Goal: Check status: Check status

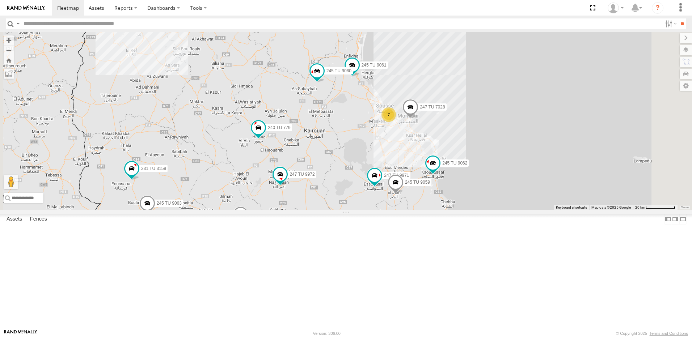
drag, startPoint x: 426, startPoint y: 210, endPoint x: 422, endPoint y: 234, distance: 24.7
click at [422, 210] on div "245 TU 4334 245 TU 9053 245 TU 9065 245 TU 9062 246 TU 8280 241 TU 2031 240 TU …" at bounding box center [346, 121] width 692 height 178
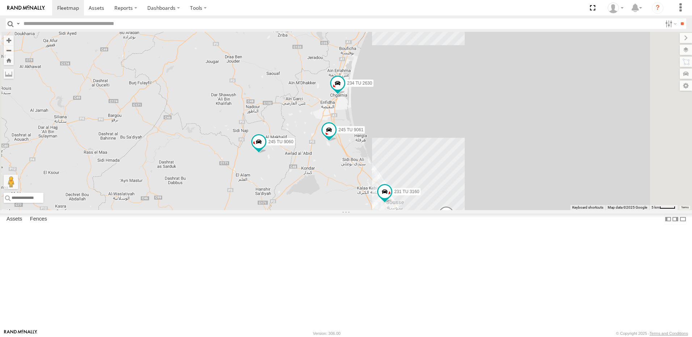
drag, startPoint x: 445, startPoint y: 150, endPoint x: 406, endPoint y: 246, distance: 103.8
click at [406, 210] on div "245 TU 4334 245 TU 9053 245 TU 9065 245 TU 9062 246 TU 8280 241 TU 2031 240 TU …" at bounding box center [346, 121] width 692 height 178
click at [265, 148] on span at bounding box center [258, 141] width 13 height 13
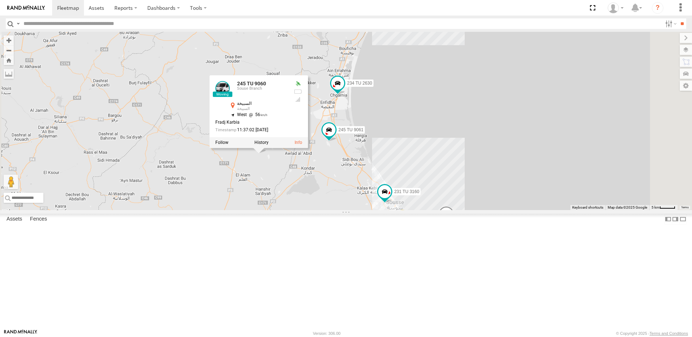
click at [371, 210] on div "245 TU 4334 245 TU 9053 245 TU 9065 245 TU 9062 246 TU 8280 241 TU 2031 240 TU …" at bounding box center [346, 121] width 692 height 178
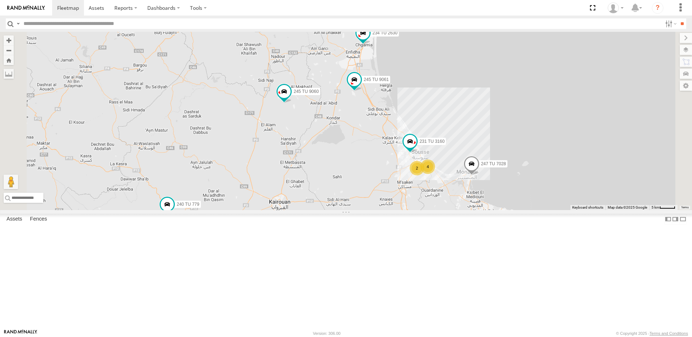
drag, startPoint x: 339, startPoint y: 277, endPoint x: 364, endPoint y: 226, distance: 56.9
click at [364, 210] on div "245 TU 4334 245 TU 9053 245 TU 9065 245 TU 9062 246 TU 8280 241 TU 2031 240 TU …" at bounding box center [346, 121] width 692 height 178
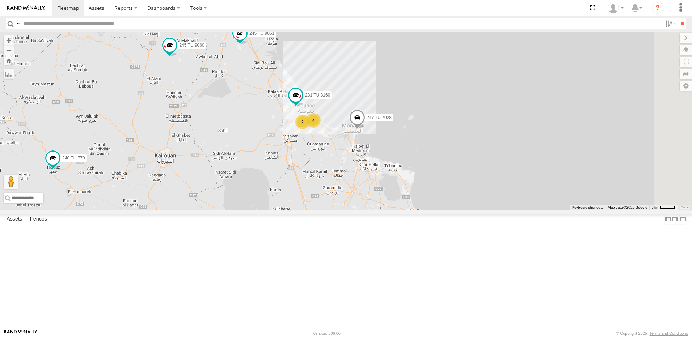
drag, startPoint x: 443, startPoint y: 267, endPoint x: 327, endPoint y: 199, distance: 134.7
click at [327, 200] on div "245 TU 4334 245 TU 9053 245 TU 9065 245 TU 9062 246 TU 8280 241 TU 2031 240 TU …" at bounding box center [346, 121] width 692 height 178
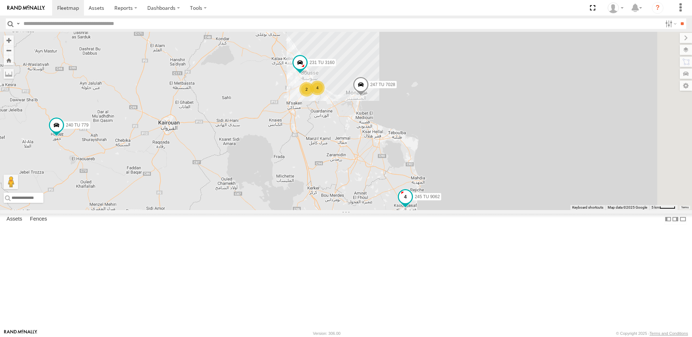
click at [412, 203] on span at bounding box center [405, 196] width 13 height 13
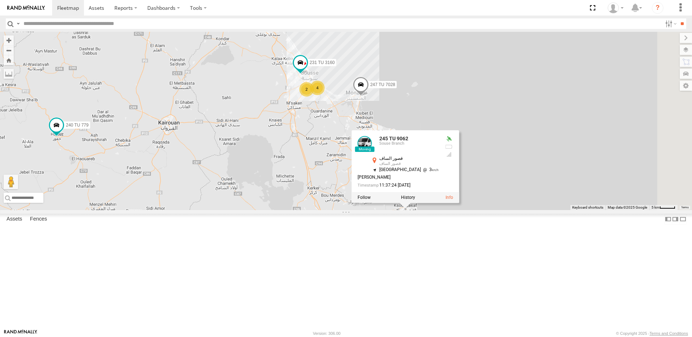
click at [429, 210] on div "245 TU 4334 245 TU 9053 245 TU 9065 245 TU 9062 246 TU 8280 241 TU 2031 240 TU …" at bounding box center [346, 121] width 692 height 178
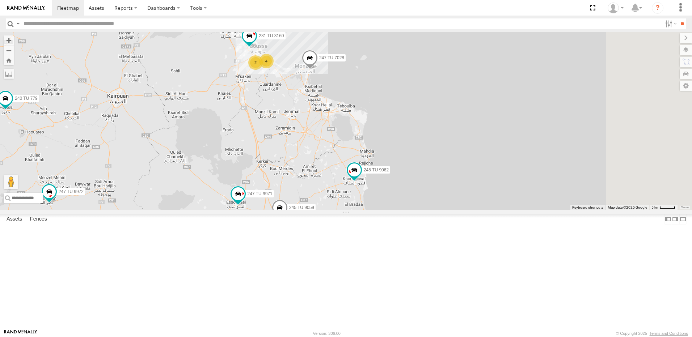
drag, startPoint x: 479, startPoint y: 271, endPoint x: 421, endPoint y: 233, distance: 68.9
click at [421, 210] on div "245 TU 4334 245 TU 9053 245 TU 9065 245 TU 9062 246 TU 8280 241 TU 2031 240 TU …" at bounding box center [346, 121] width 692 height 178
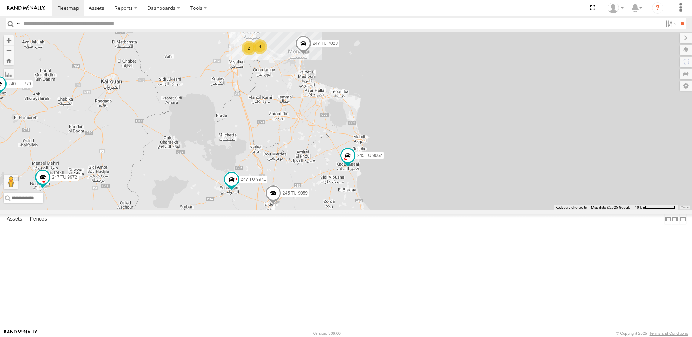
click at [281, 205] on span at bounding box center [273, 195] width 16 height 20
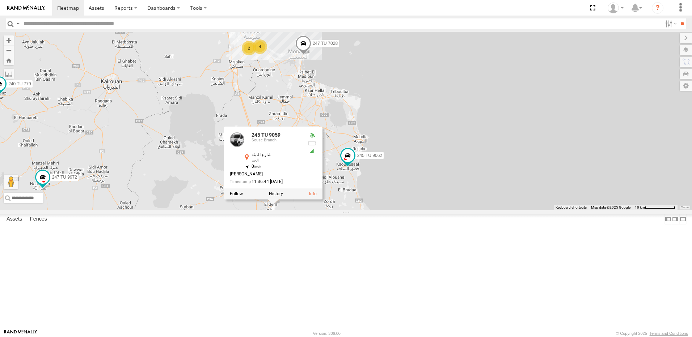
click at [397, 210] on div "245 TU 4334 245 TU 9053 245 TU 9065 245 TU 9062 246 TU 8280 241 TU 2031 240 TU …" at bounding box center [346, 121] width 692 height 178
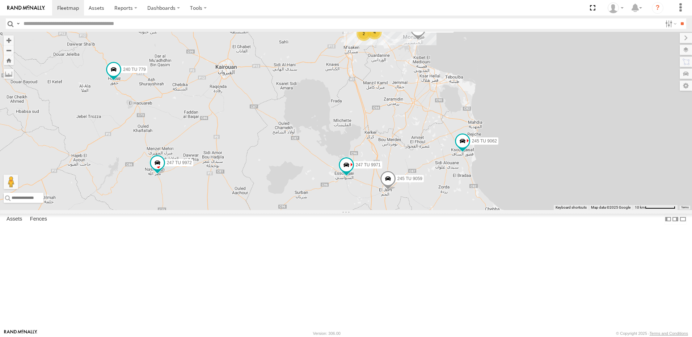
drag, startPoint x: 389, startPoint y: 184, endPoint x: 391, endPoint y: 216, distance: 31.9
click at [479, 167] on div "245 TU 4334 245 TU 9053 245 TU 9065 245 TU 9062 246 TU 8280 241 TU 2031 240 TU …" at bounding box center [346, 121] width 692 height 178
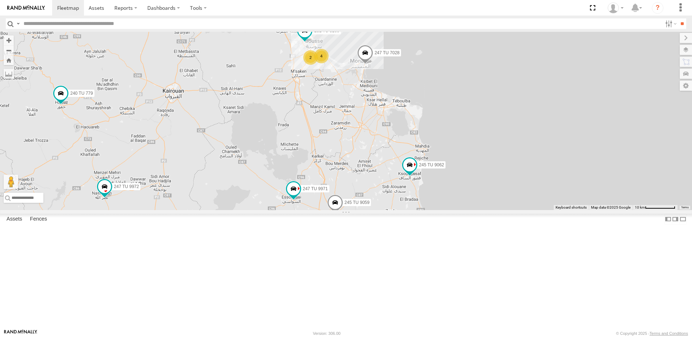
drag, startPoint x: 363, startPoint y: 273, endPoint x: 291, endPoint y: 297, distance: 75.6
click at [293, 210] on div "245 TU 4334 245 TU 9053 245 TU 9065 245 TU 9062 246 TU 8280 241 TU 2031 240 TU …" at bounding box center [346, 121] width 692 height 178
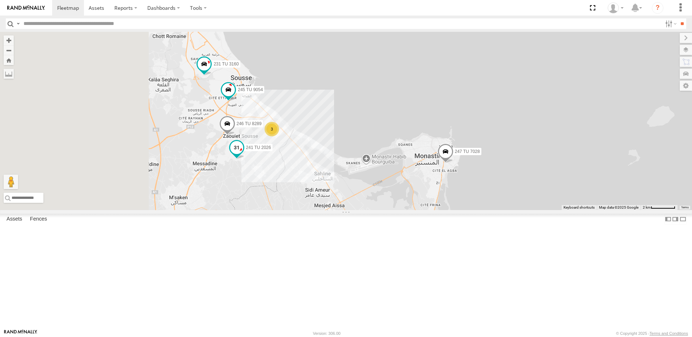
drag, startPoint x: 317, startPoint y: 188, endPoint x: 334, endPoint y: 201, distance: 21.5
click at [245, 159] on span at bounding box center [237, 150] width 16 height 20
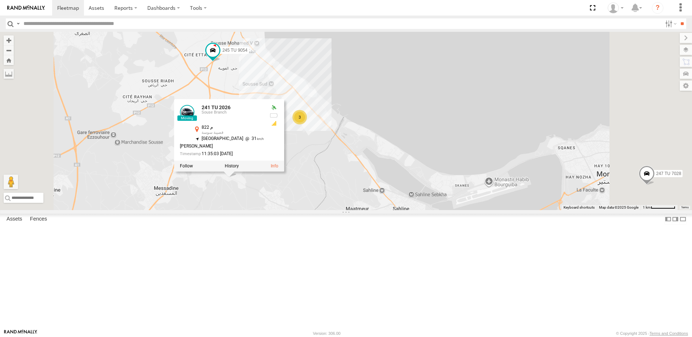
click at [365, 210] on div "245 TU 4334 245 TU 9053 245 TU 9065 245 TU 9062 246 TU 8280 241 TU 2031 240 TU …" at bounding box center [346, 121] width 692 height 178
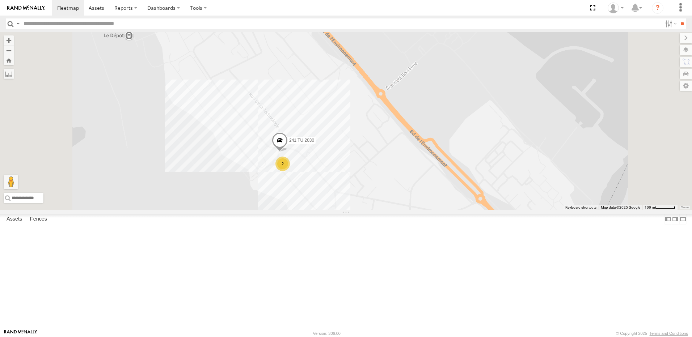
drag, startPoint x: 344, startPoint y: 114, endPoint x: 364, endPoint y: 253, distance: 140.7
click at [364, 210] on div "245 TU 4334 245 TU 9053 245 TU 9065 245 TU 9062 246 TU 8280 241 TU 2031 240 TU …" at bounding box center [346, 121] width 692 height 178
